Goal: Information Seeking & Learning: Learn about a topic

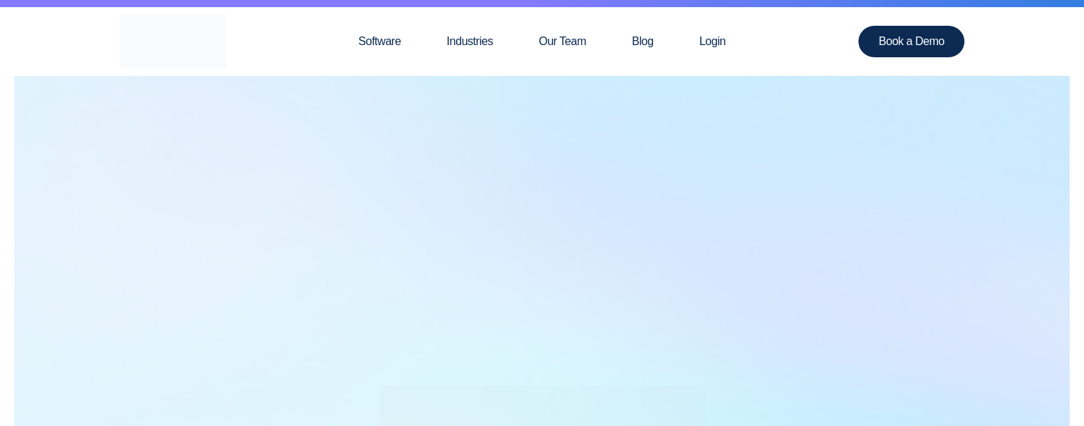
scroll to position [72, 0]
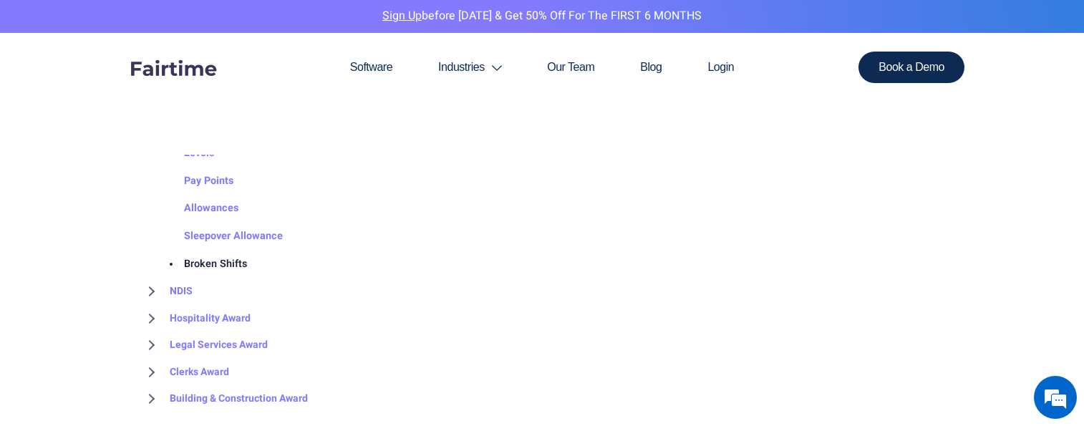
scroll to position [1933, 0]
click at [169, 289] on link "NDIS" at bounding box center [167, 292] width 52 height 27
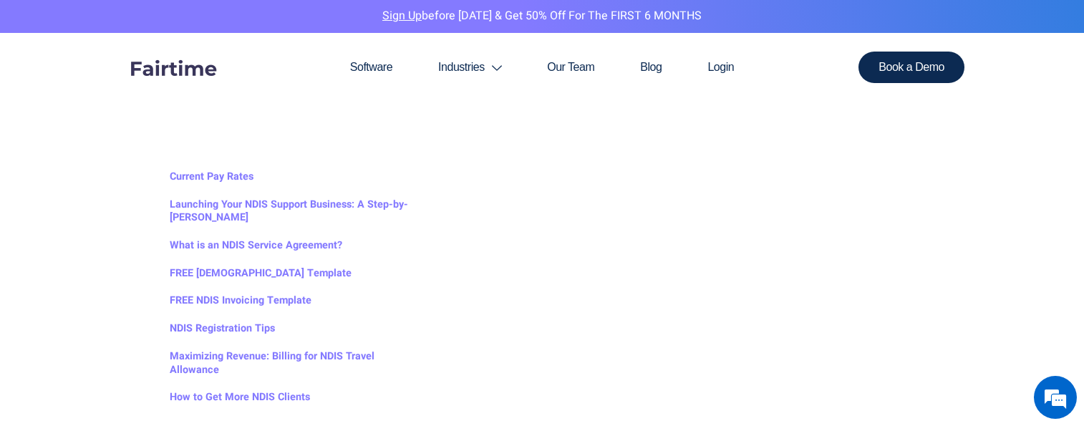
scroll to position [358, 0]
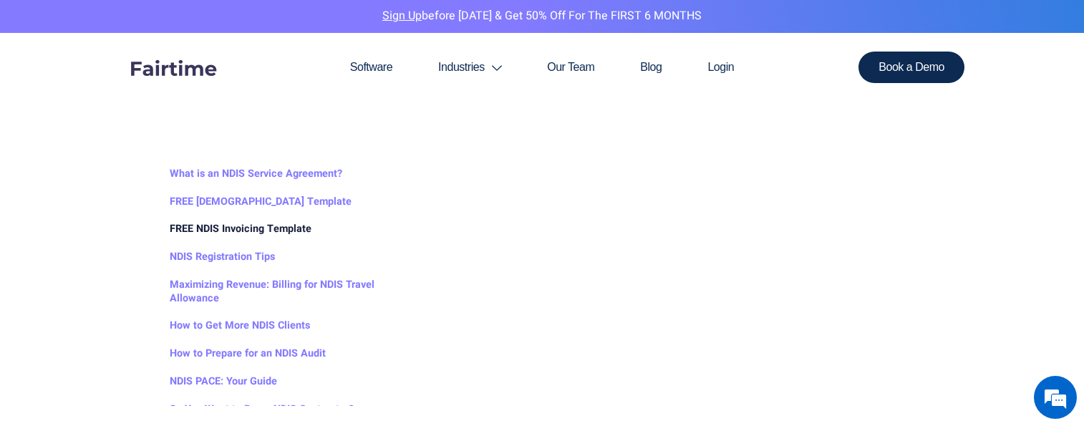
click at [257, 226] on link "FREE NDIS Invoicing Template" at bounding box center [226, 230] width 170 height 28
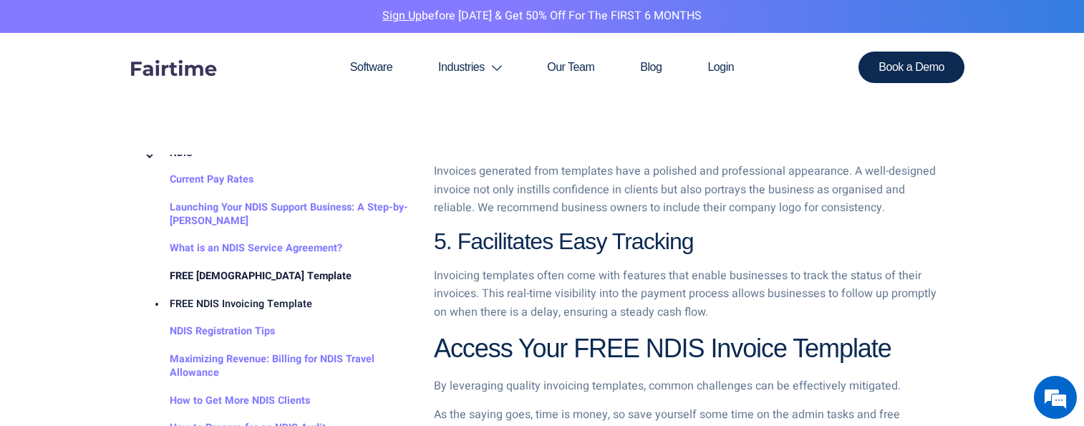
scroll to position [143, 0]
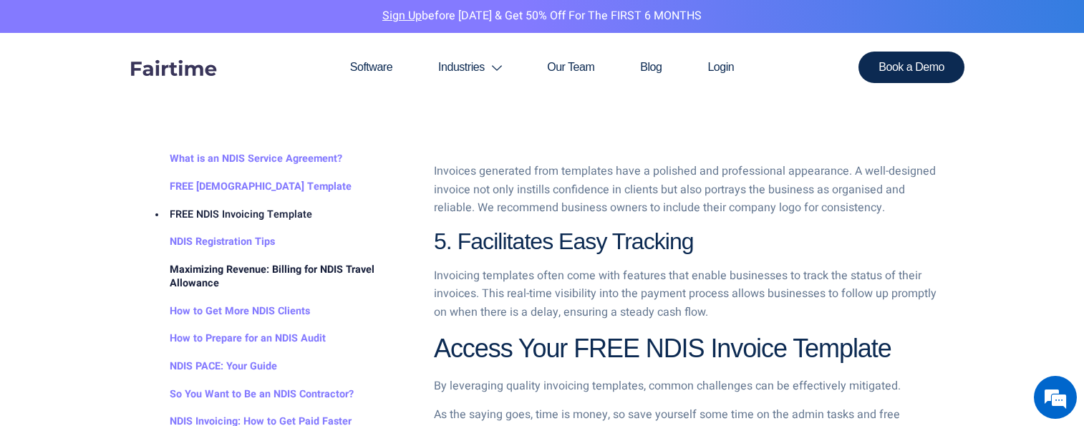
click at [318, 267] on link "Maximizing Revenue: Billing for NDIS Travel Allowance" at bounding box center [276, 276] width 271 height 41
